Goal: Check status: Check status

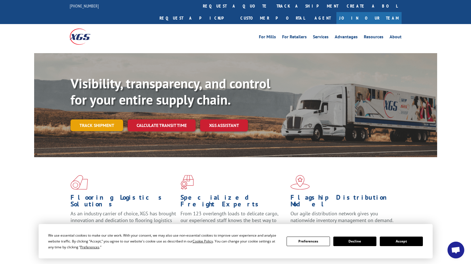
click at [94, 120] on link "Track shipment" at bounding box center [97, 126] width 53 height 12
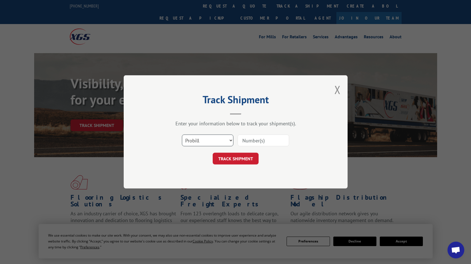
click at [211, 141] on select "Select category... Probill BOL PO" at bounding box center [208, 141] width 52 height 12
click at [255, 140] on input at bounding box center [264, 141] width 52 height 12
type input "17606691"
click button "TRACK SHIPMENT" at bounding box center [236, 159] width 46 height 12
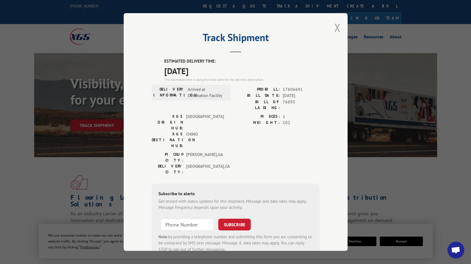
click at [337, 28] on button "Close modal" at bounding box center [338, 27] width 6 height 15
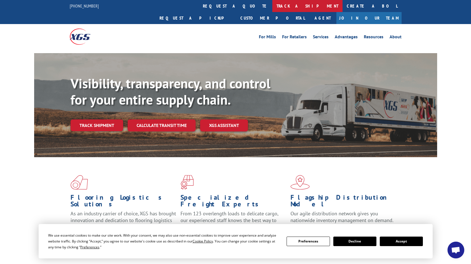
click at [273, 6] on link "track a shipment" at bounding box center [308, 6] width 70 height 12
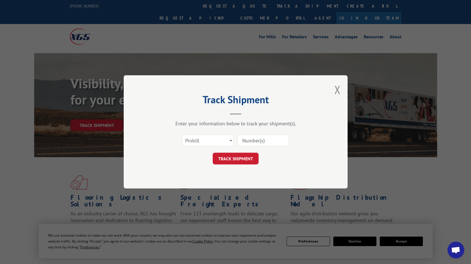
click at [255, 137] on input at bounding box center [264, 141] width 52 height 12
type input "17606691"
click button "TRACK SHIPMENT" at bounding box center [236, 159] width 46 height 12
